Goal: Navigation & Orientation: Find specific page/section

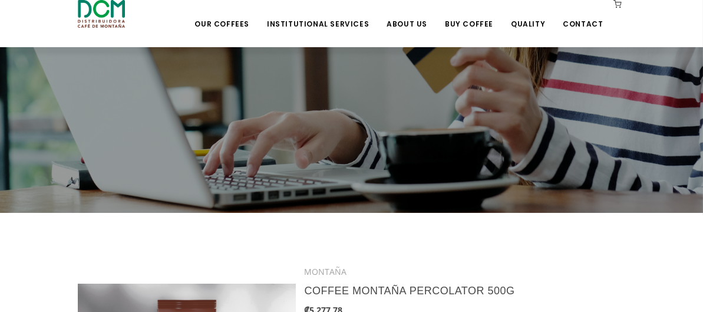
scroll to position [59, 0]
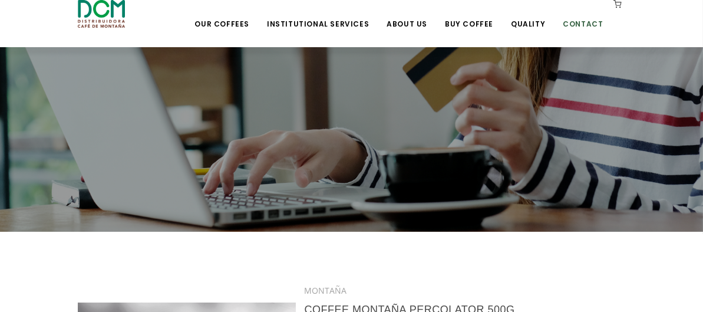
click at [610, 27] on link "Contact" at bounding box center [582, 15] width 54 height 28
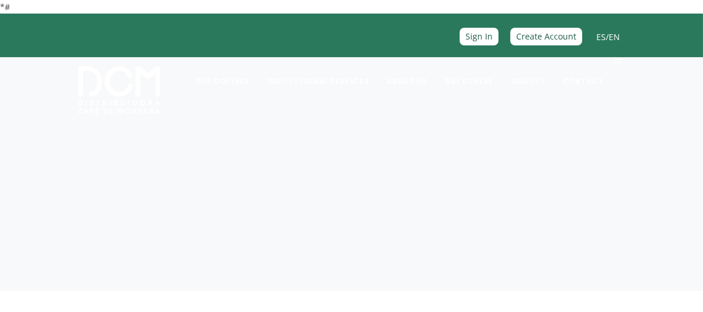
click at [596, 35] on link "ES" at bounding box center [600, 36] width 9 height 11
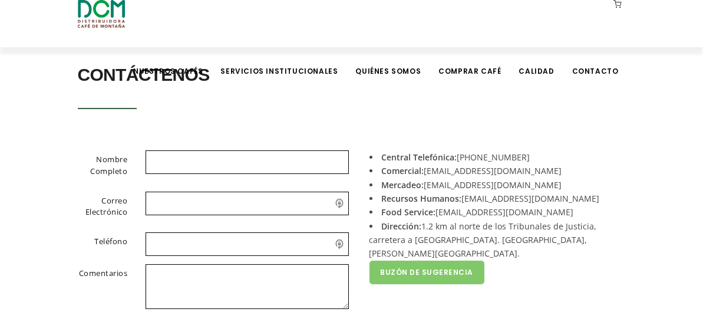
scroll to position [214, 0]
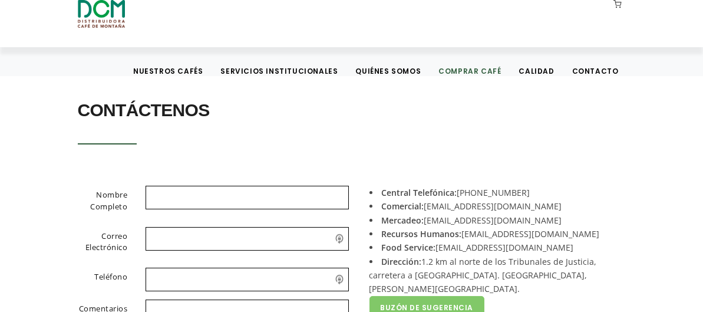
click at [508, 48] on link "Comprar Café" at bounding box center [469, 62] width 77 height 28
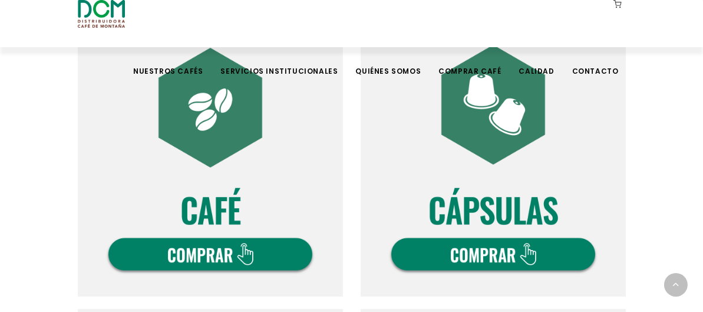
scroll to position [471, 0]
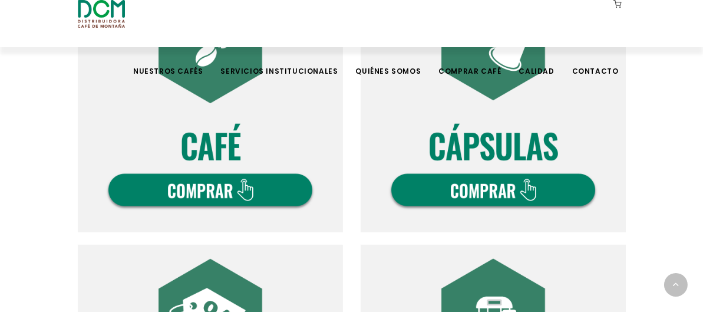
click at [178, 232] on img at bounding box center [210, 99] width 265 height 265
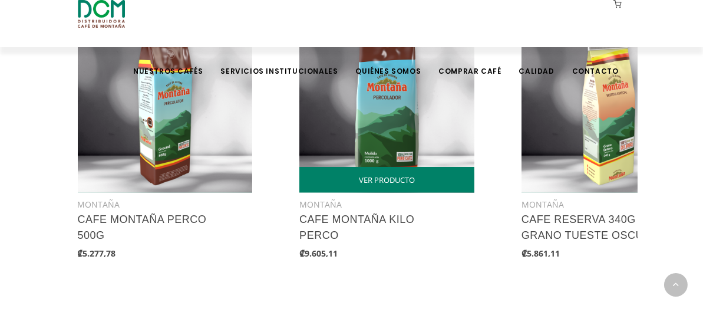
scroll to position [1296, 0]
